Goal: Task Accomplishment & Management: Contribute content

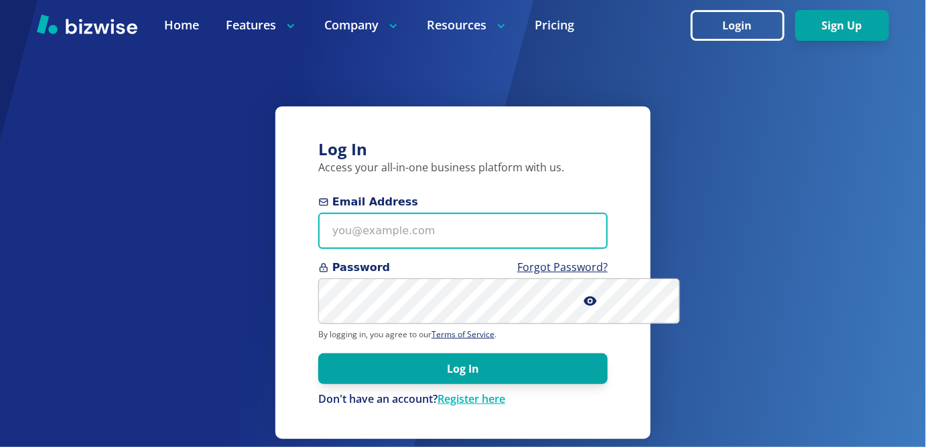
click at [553, 238] on input "Email Address" at bounding box center [462, 231] width 289 height 37
type input "[EMAIL_ADDRESS][DOMAIN_NAME]"
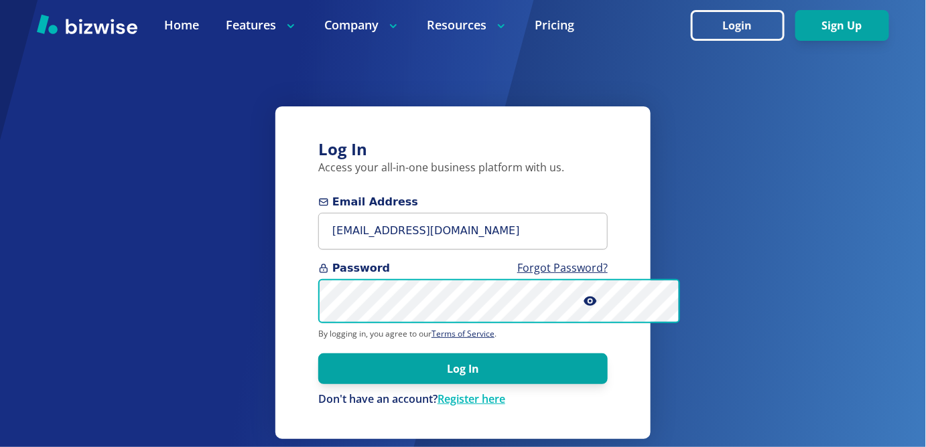
click at [318, 354] on button "Log In" at bounding box center [462, 369] width 289 height 31
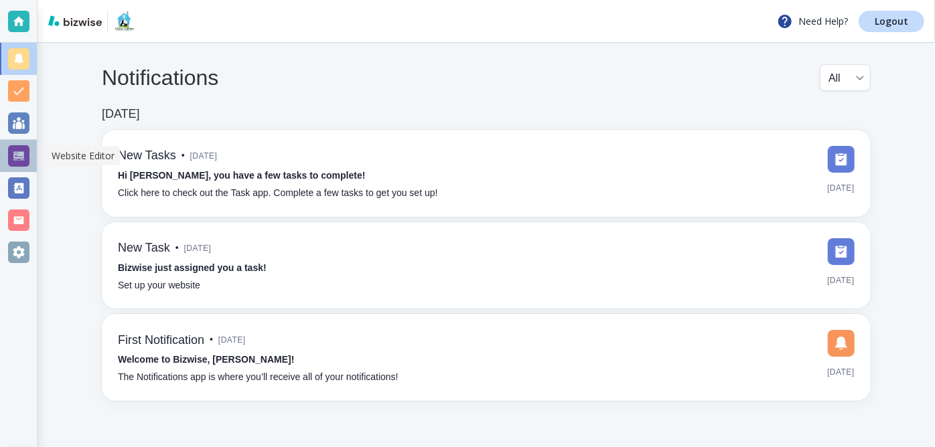
click at [23, 155] on div at bounding box center [18, 155] width 21 height 21
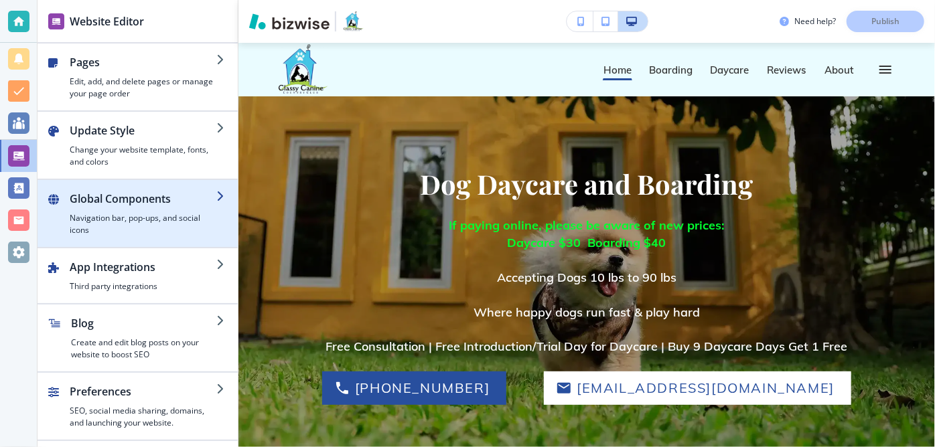
click at [210, 197] on h2 "Global Components" at bounding box center [143, 199] width 147 height 16
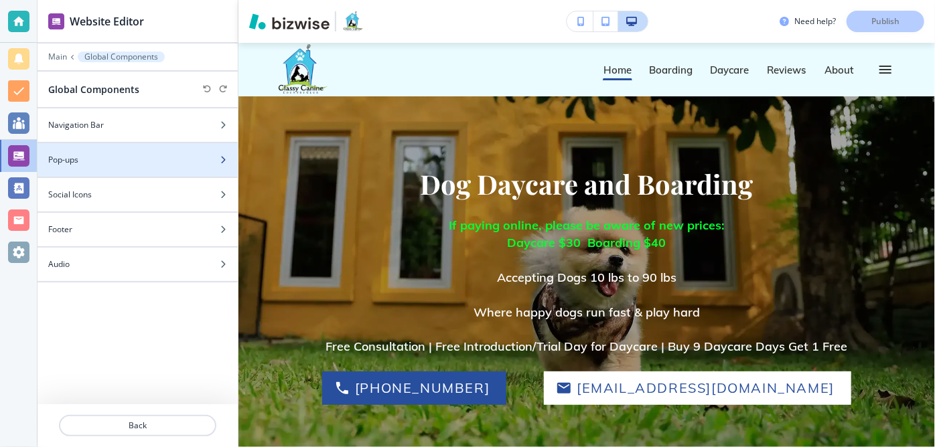
click at [230, 156] on div at bounding box center [228, 160] width 19 height 8
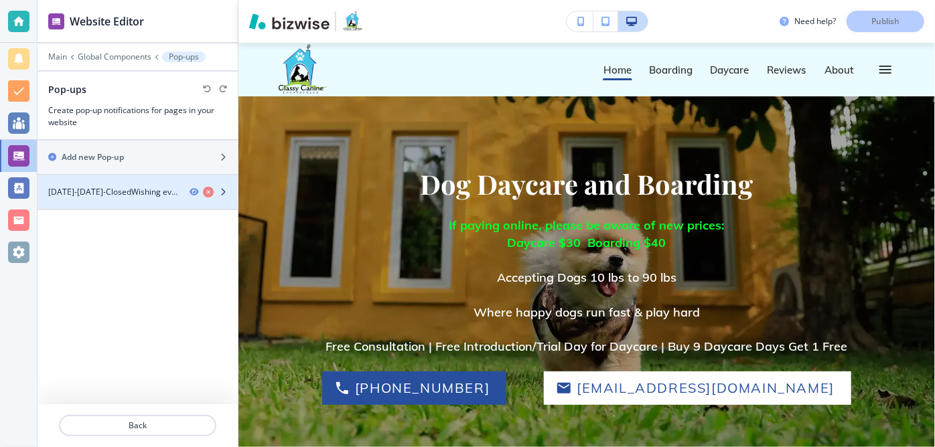
click at [221, 188] on icon "button" at bounding box center [223, 192] width 8 height 8
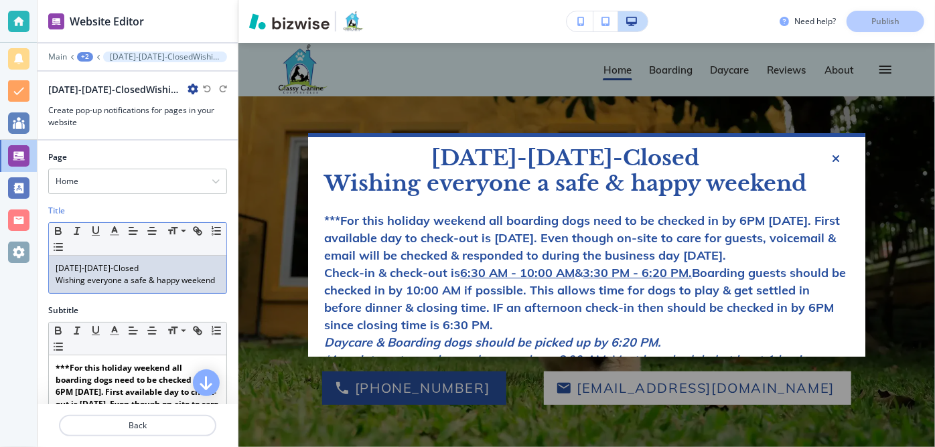
click at [59, 265] on p "[DATE]-[DATE]-Closed" at bounding box center [138, 269] width 164 height 12
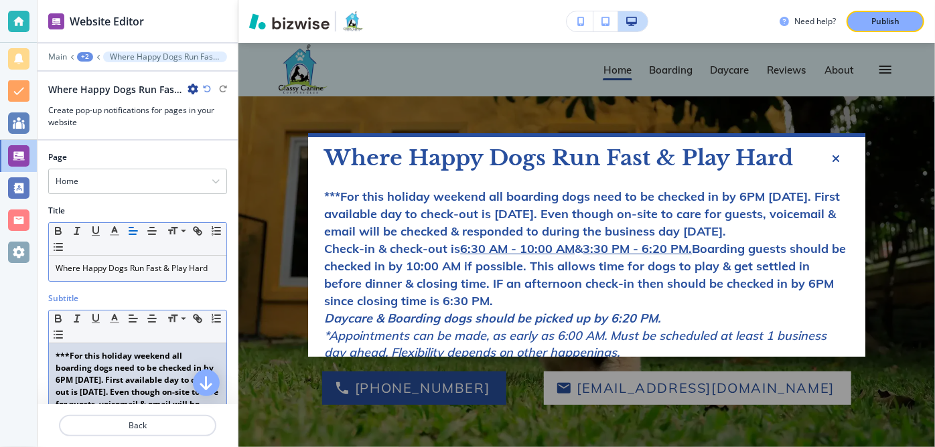
click at [148, 383] on p "***For this holiday weekend all boarding dogs need to be checked in by 6PM [DAT…" at bounding box center [138, 392] width 164 height 84
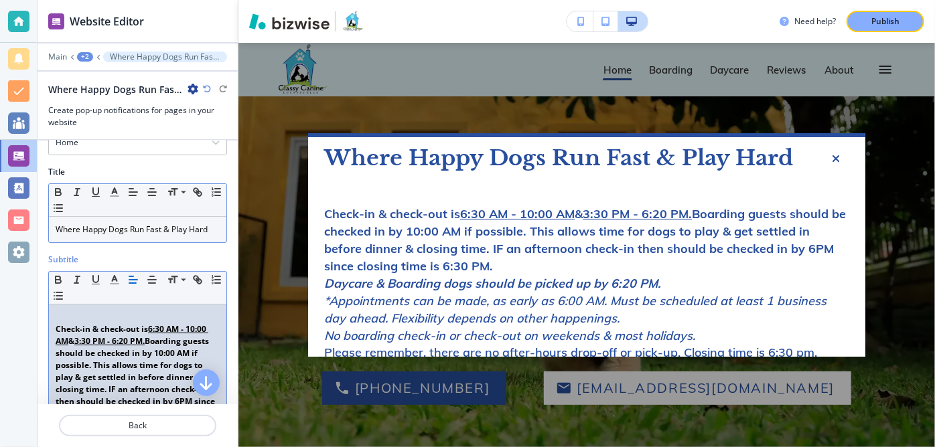
scroll to position [27, 0]
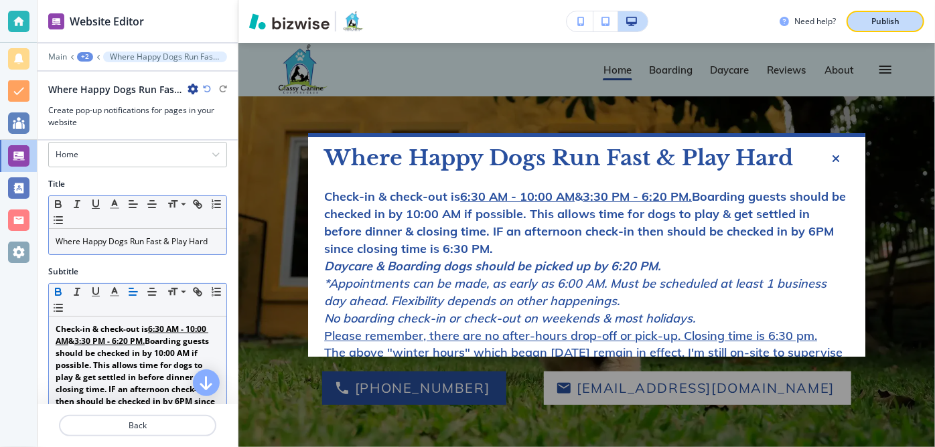
click at [875, 21] on p "Publish" at bounding box center [885, 21] width 28 height 12
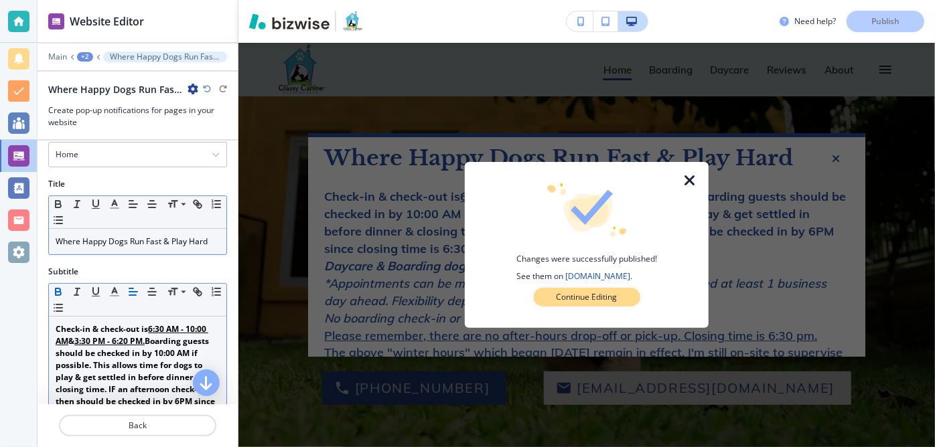
click at [612, 297] on p "Continue Editing" at bounding box center [587, 297] width 61 height 12
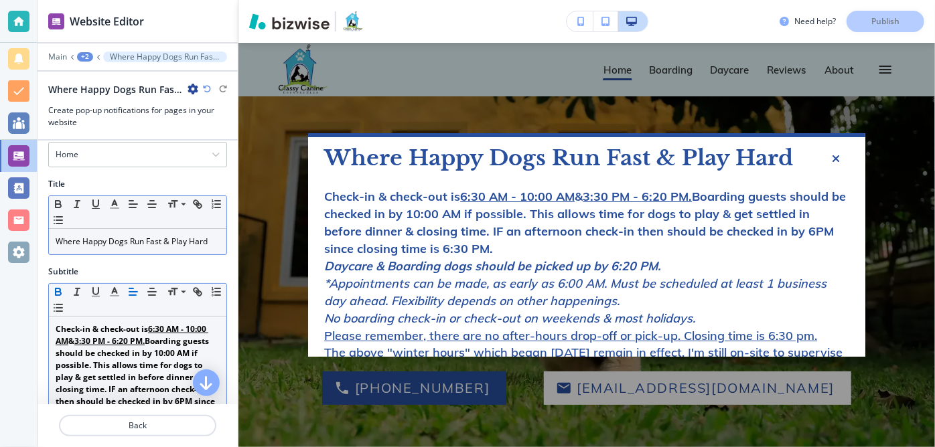
click at [664, 70] on div "**********" at bounding box center [586, 245] width 697 height 405
click at [832, 156] on icon "button" at bounding box center [836, 159] width 8 height 12
click at [665, 73] on div "**********" at bounding box center [586, 245] width 697 height 405
click at [832, 157] on icon "button" at bounding box center [836, 159] width 8 height 12
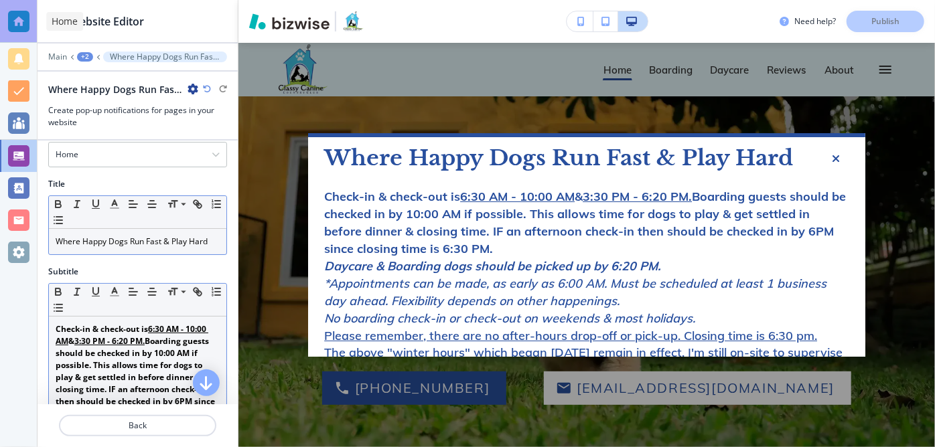
click at [14, 18] on div at bounding box center [18, 21] width 21 height 21
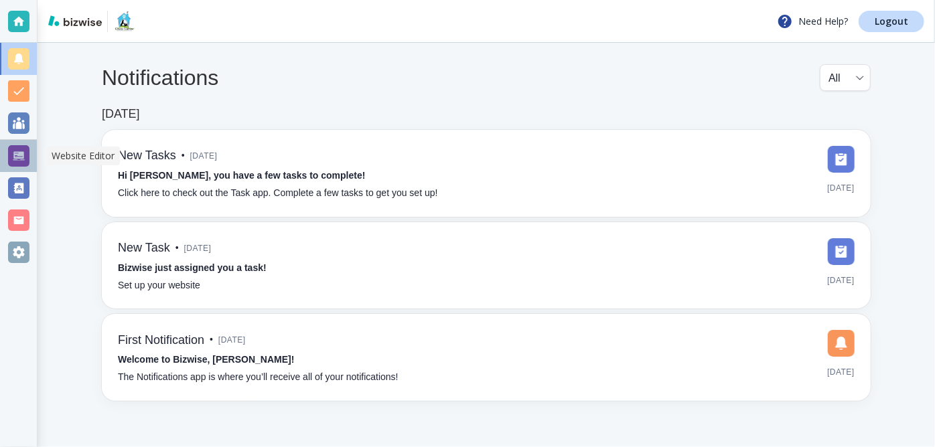
click at [16, 155] on div at bounding box center [18, 155] width 21 height 21
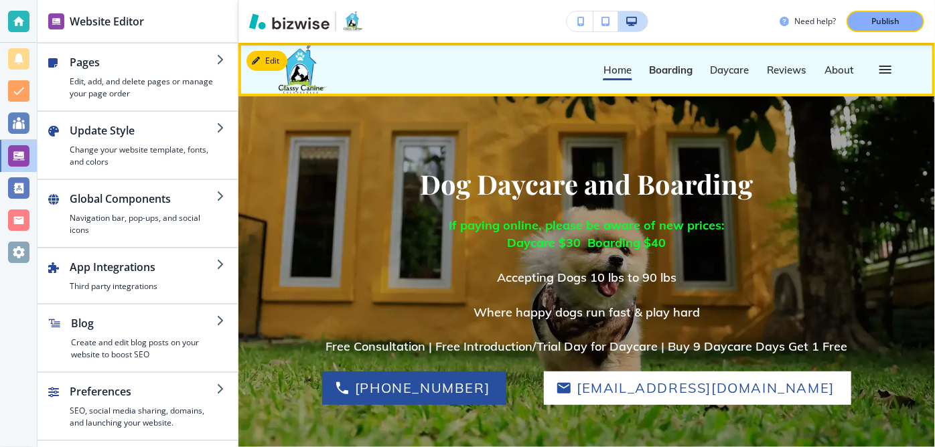
click at [667, 69] on p "Boarding" at bounding box center [671, 70] width 44 height 10
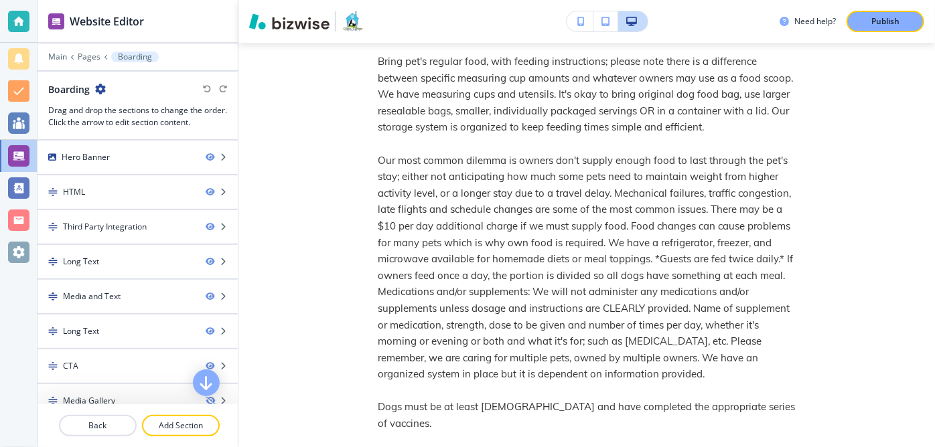
scroll to position [2865, 0]
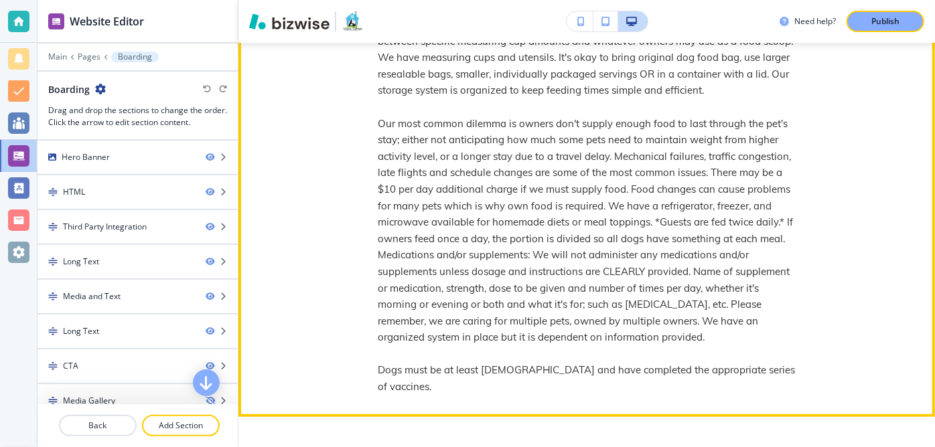
click at [299, 62] on div "Feeding for Overnight or Extended-Stay Bring pet's regular food, with feeding i…" at bounding box center [586, 187] width 697 height 459
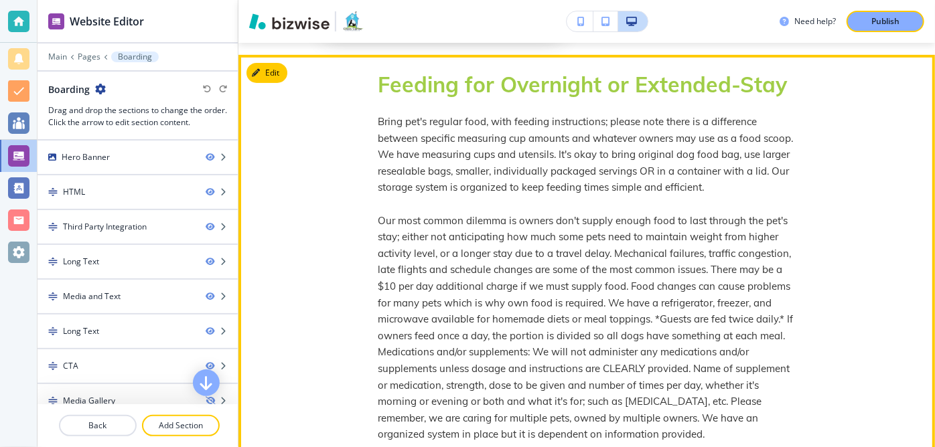
scroll to position [2743, 0]
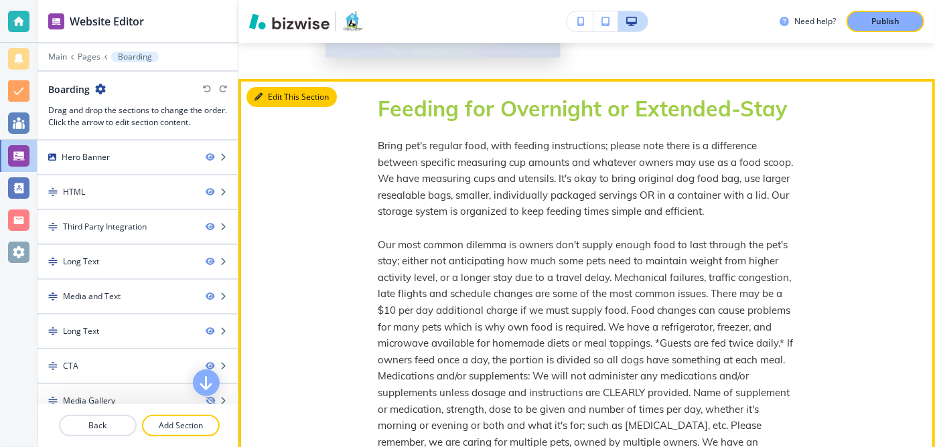
click at [277, 87] on button "Edit This Section" at bounding box center [291, 97] width 90 height 20
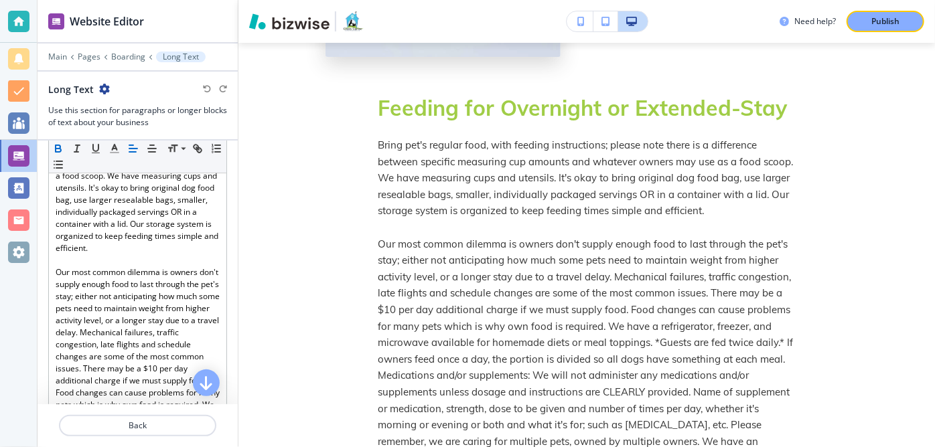
scroll to position [308, 0]
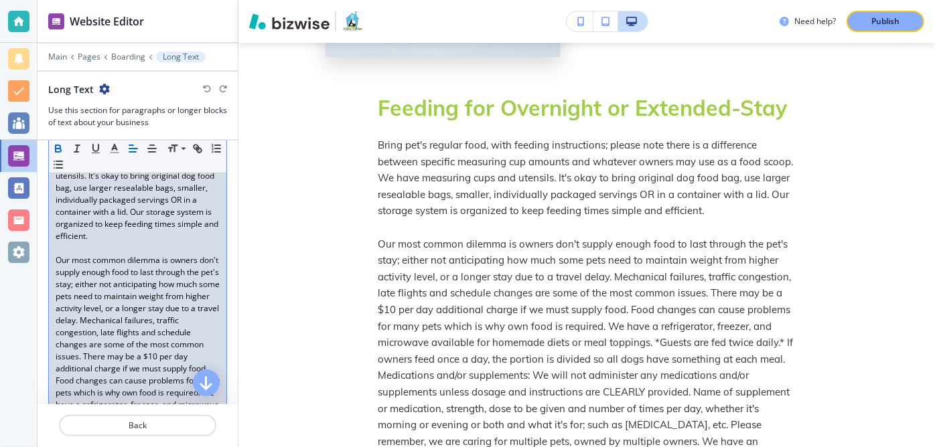
click at [70, 273] on p "Our most common dilemma is owners don't supply enough food to last through the …" at bounding box center [138, 363] width 164 height 217
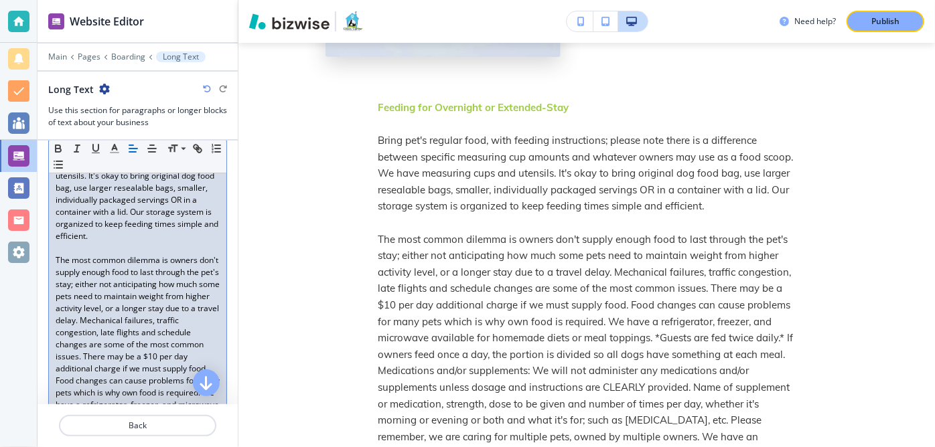
click at [155, 366] on p "The most common dilemma is owners don't supply enough food to last through the …" at bounding box center [138, 363] width 164 height 217
click at [121, 382] on p "The most common dilemma is owners don't supply enough food to last through the …" at bounding box center [138, 363] width 164 height 217
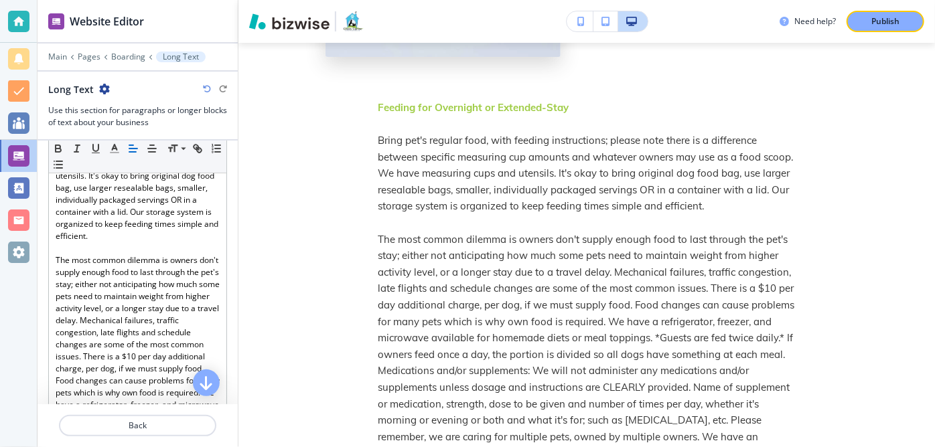
drag, startPoint x: 238, startPoint y: 300, endPoint x: 238, endPoint y: 310, distance: 10.0
click at [238, 310] on div "Website Editor Main Pages Boarding Long Text Long Text Use this section for par…" at bounding box center [138, 223] width 201 height 447
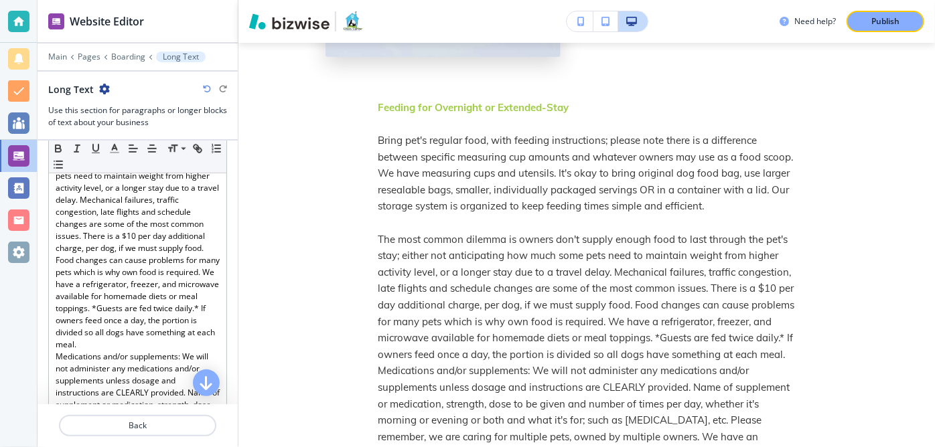
scroll to position [425, 0]
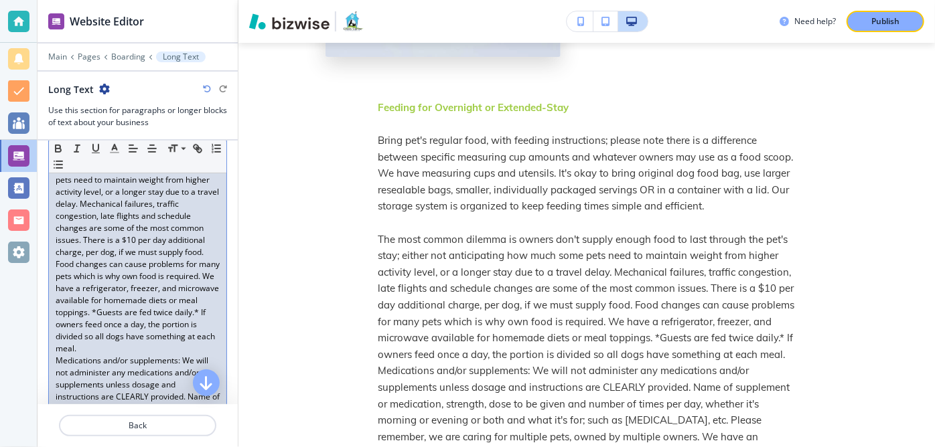
click at [105, 273] on p "The most common dilemma is owners don't supply enough food to last through the …" at bounding box center [138, 246] width 164 height 217
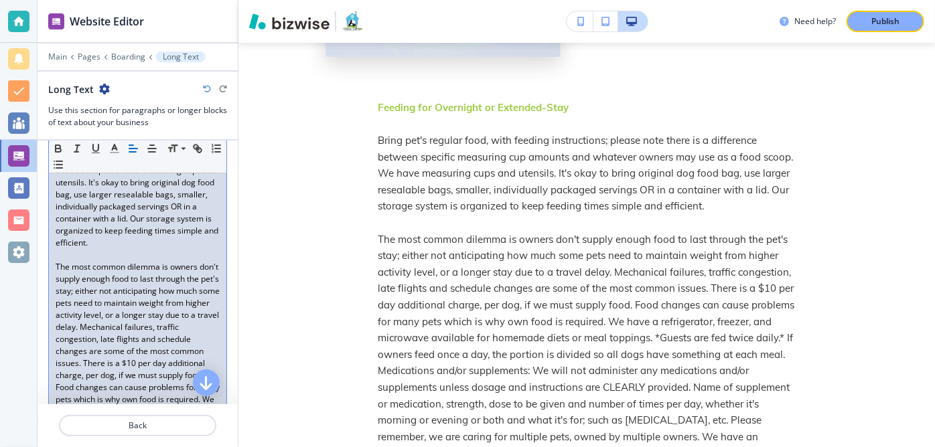
scroll to position [348, 0]
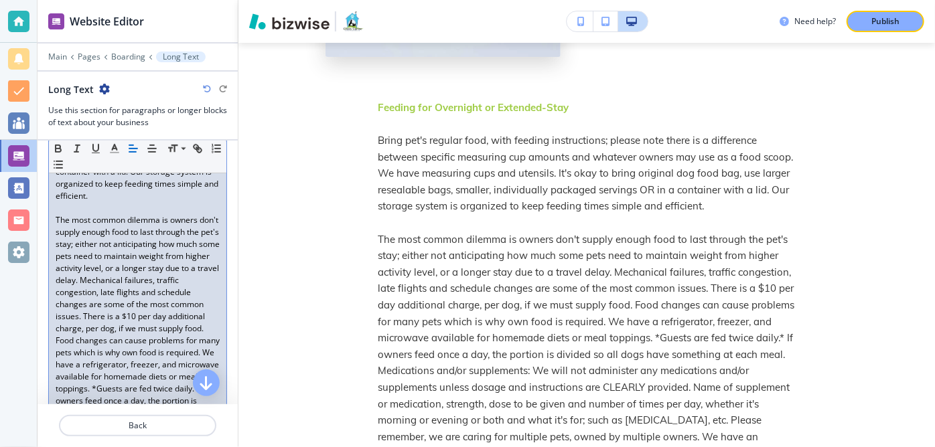
click at [118, 326] on p "The most common dilemma is owners don't supply enough food to last through the …" at bounding box center [138, 322] width 164 height 217
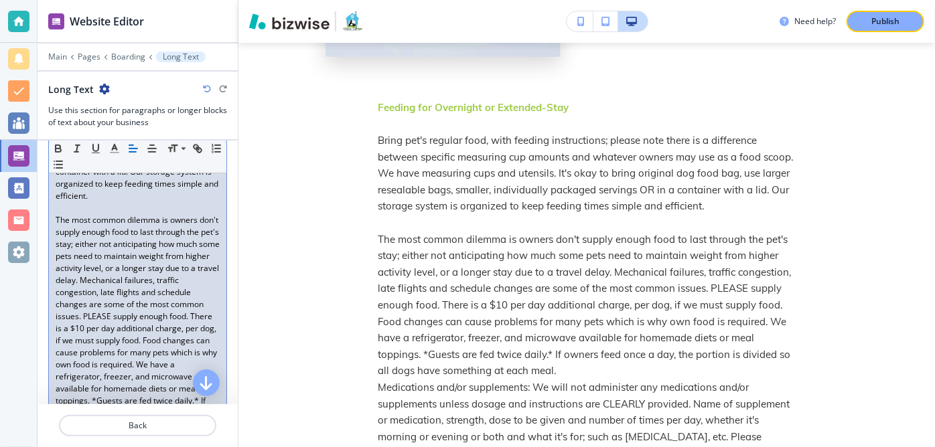
click at [208, 352] on p "The most common dilemma is owners don't supply enough food to last through the …" at bounding box center [138, 328] width 164 height 229
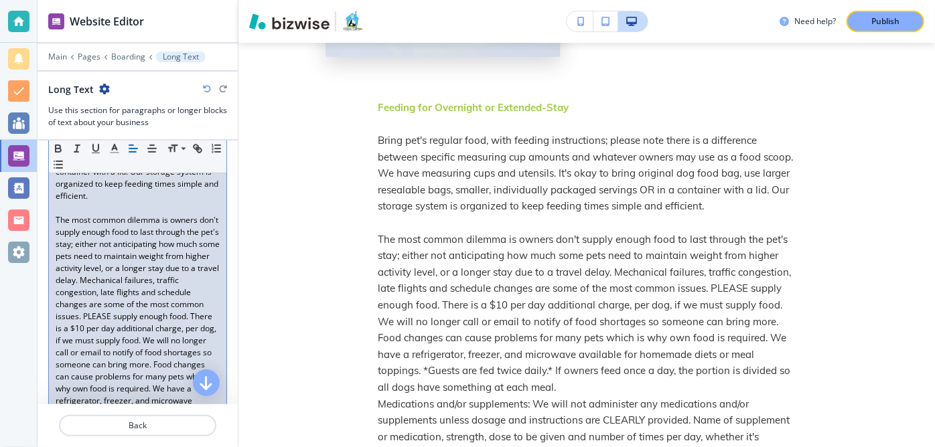
click at [133, 350] on p "The most common dilemma is owners don't supply enough food to last through the …" at bounding box center [138, 340] width 164 height 253
click at [203, 351] on p "The most common dilemma is owners don't supply enough food to last through the …" at bounding box center [138, 340] width 164 height 253
click at [109, 360] on p "The most common dilemma is owners don't supply enough food to last through the …" at bounding box center [138, 340] width 164 height 253
click at [149, 360] on p "The most common dilemma is owners don't supply enough food to last through the …" at bounding box center [138, 340] width 164 height 253
click at [113, 374] on p "The most common dilemma is owners don't supply enough food to last through the …" at bounding box center [138, 340] width 164 height 253
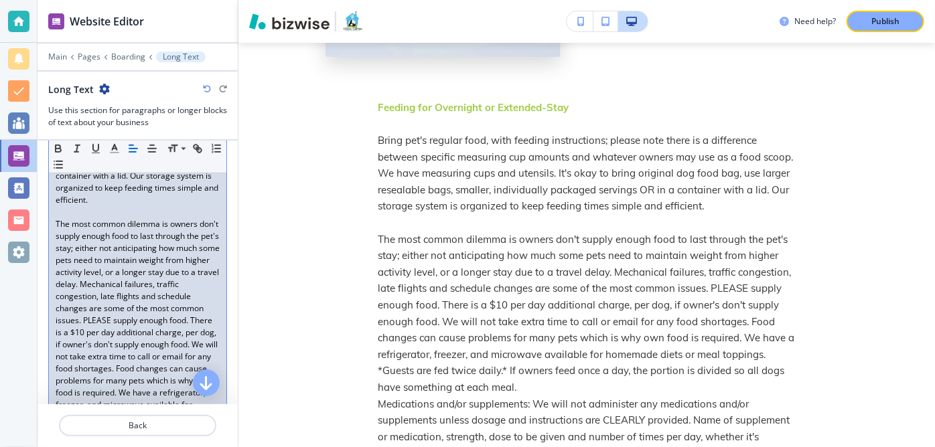
scroll to position [335, 0]
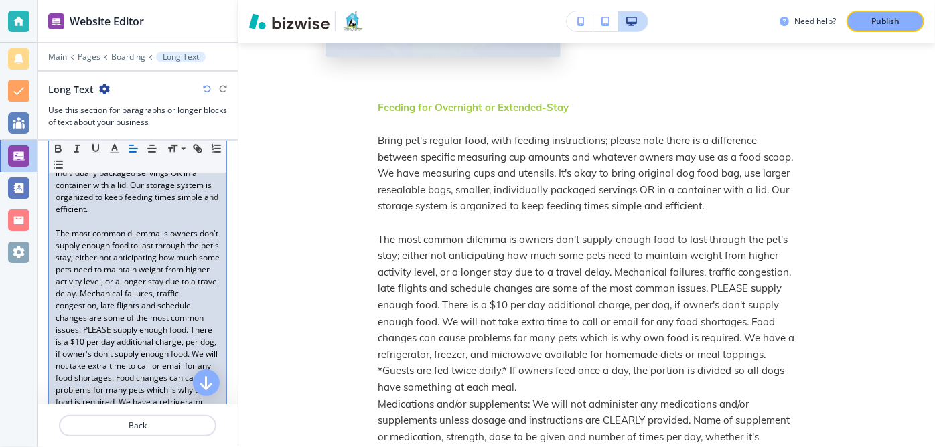
click at [58, 240] on p "The most common dilemma is owners don't supply enough food to last through the …" at bounding box center [138, 348] width 164 height 241
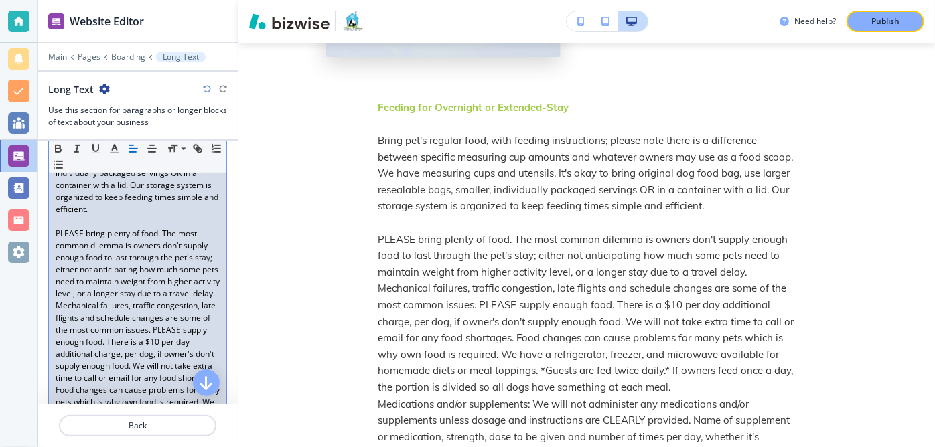
click at [117, 348] on p "PLEASE bring plenty of food. The most common dilemma is owners don't supply eno…" at bounding box center [138, 354] width 164 height 253
click at [190, 377] on p "PLEASE bring plenty of food. The most common dilemma is owners don't supply eno…" at bounding box center [138, 348] width 164 height 241
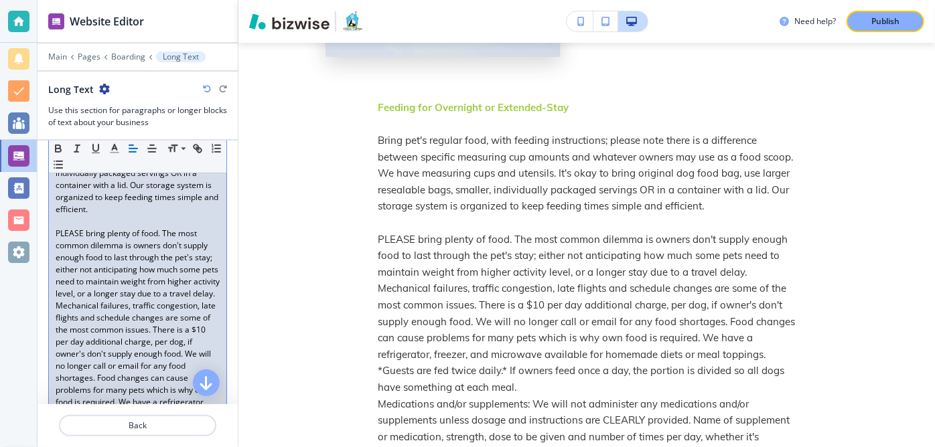
click at [137, 385] on p "PLEASE bring plenty of food. The most common dilemma is owners don't supply eno…" at bounding box center [138, 348] width 164 height 241
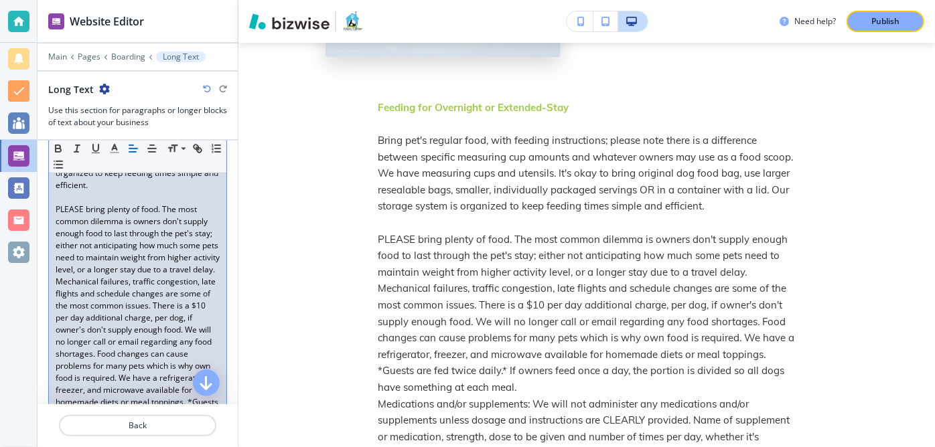
scroll to position [371, 0]
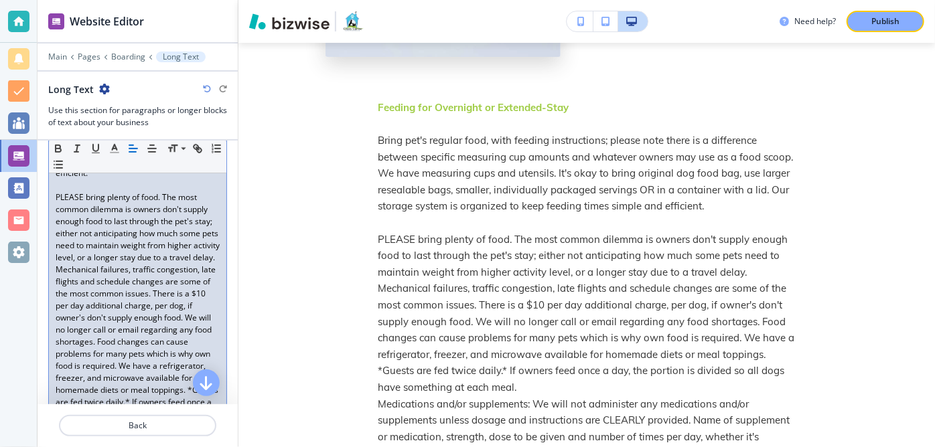
click at [94, 360] on p "PLEASE bring plenty of food. The most common dilemma is owners don't supply eno…" at bounding box center [138, 312] width 164 height 241
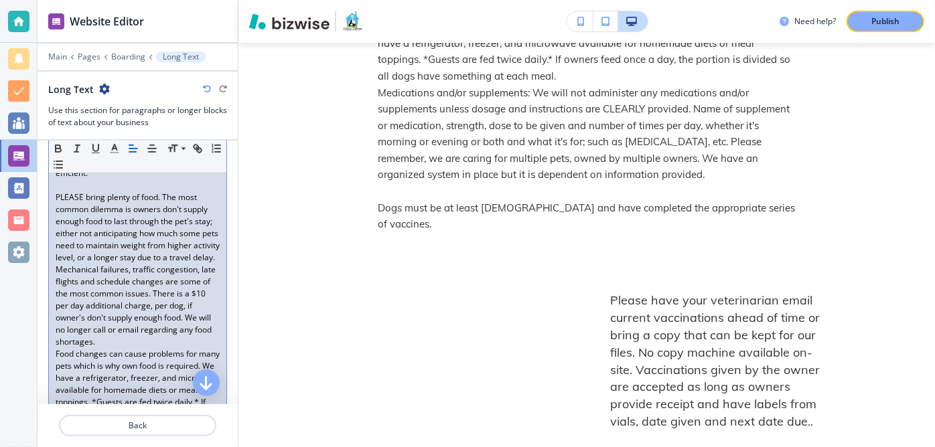
scroll to position [3074, 0]
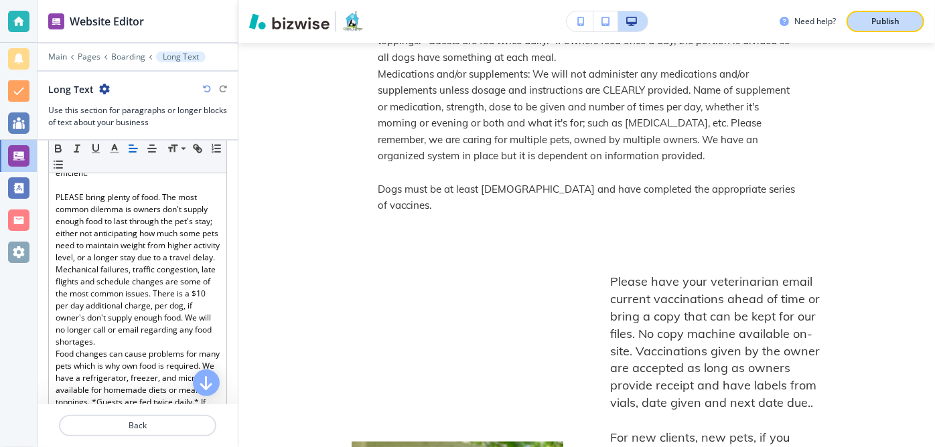
click at [891, 16] on p "Publish" at bounding box center [885, 21] width 28 height 12
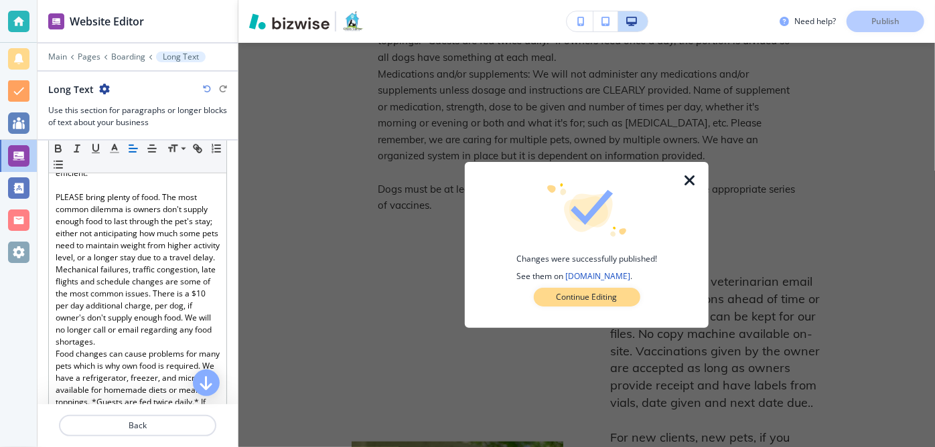
click at [592, 292] on p "Continue Editing" at bounding box center [587, 297] width 61 height 12
